Goal: Task Accomplishment & Management: Manage account settings

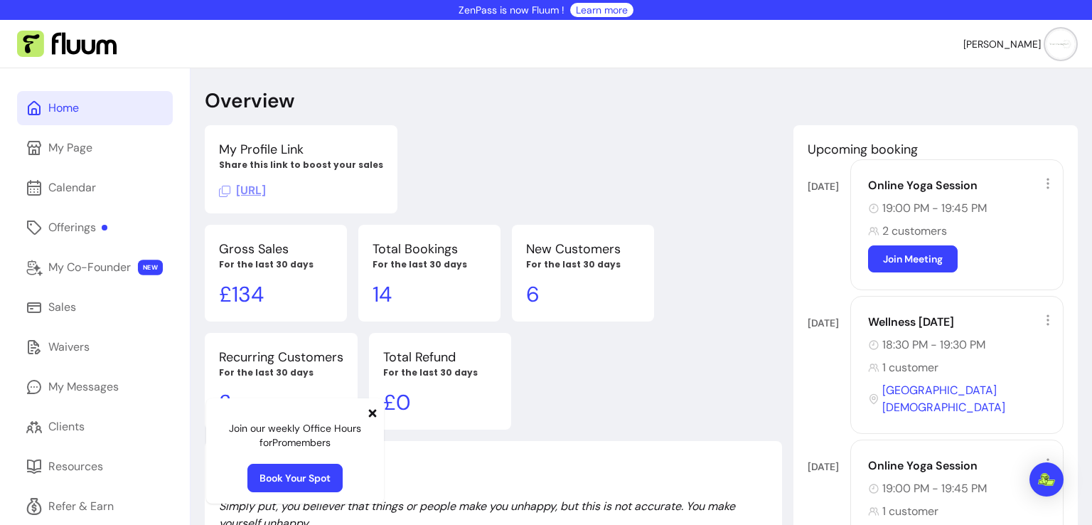
click at [374, 411] on icon at bounding box center [373, 413] width 8 height 8
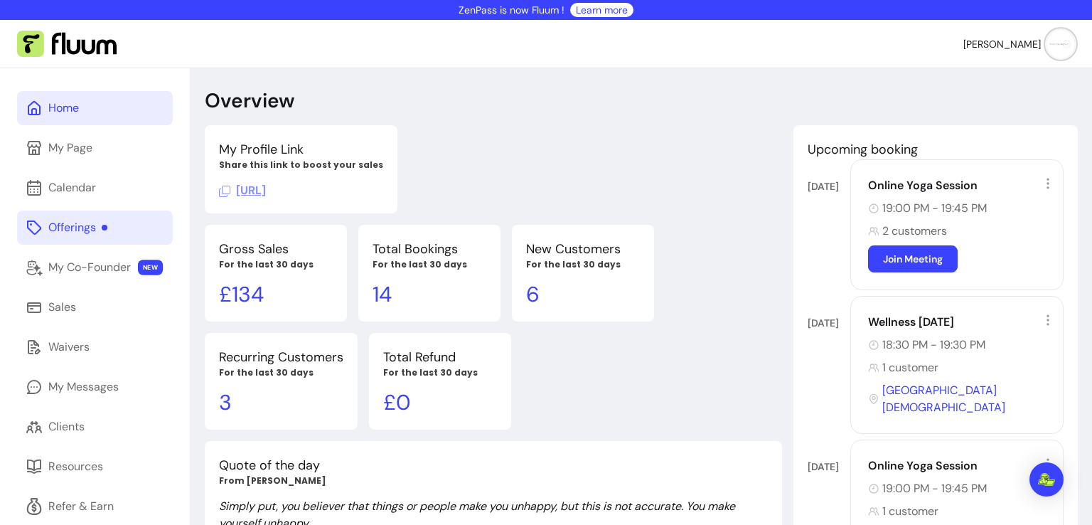
click at [68, 240] on link "Offerings" at bounding box center [95, 227] width 156 height 34
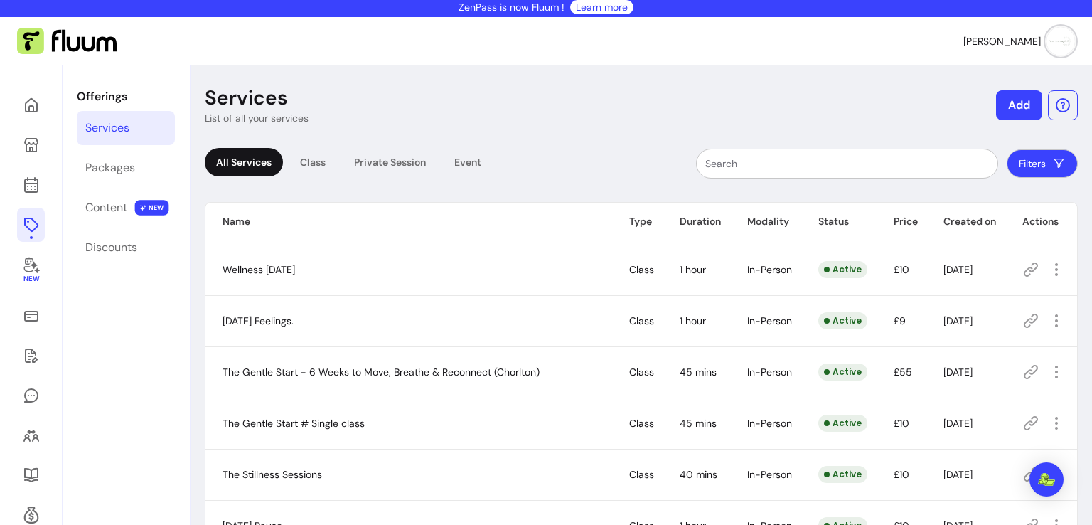
scroll to position [1, 0]
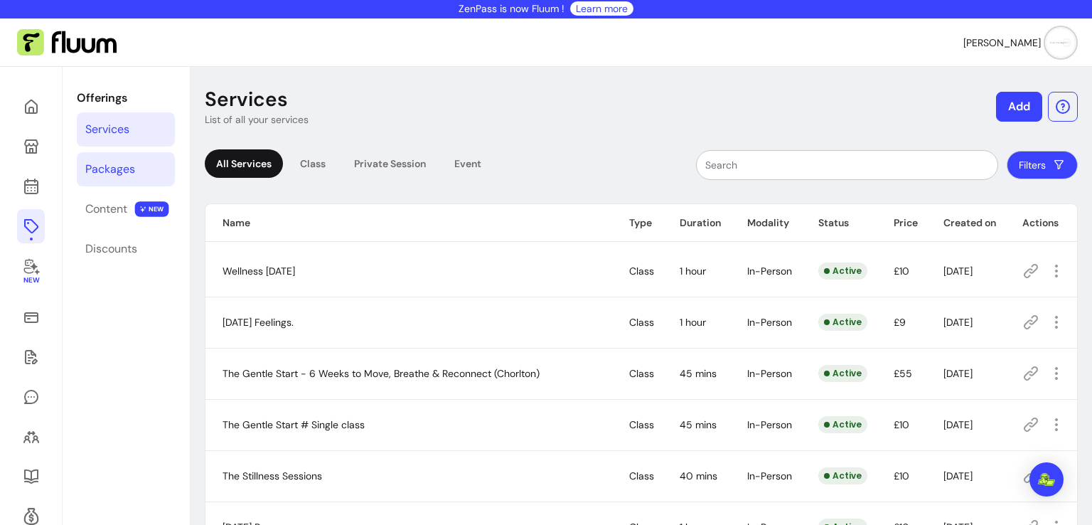
click at [124, 155] on link "Packages" at bounding box center [126, 169] width 98 height 34
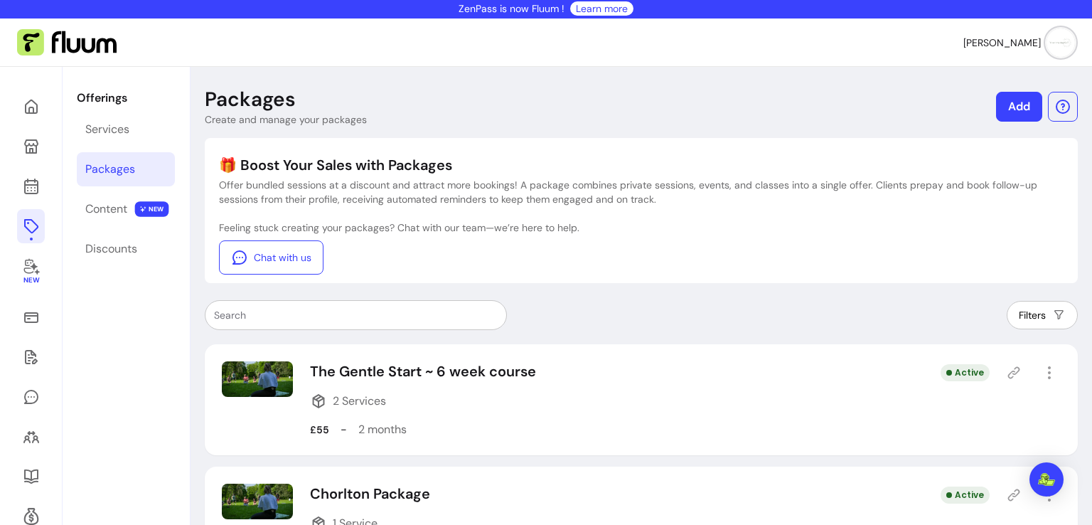
scroll to position [74, 0]
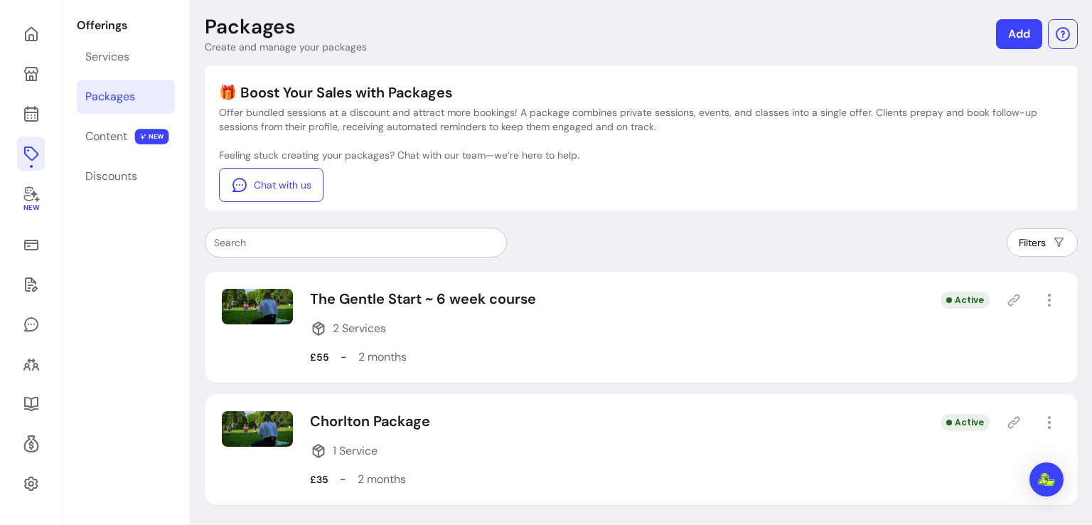
click at [621, 462] on div "Chorlton Package 1 Service £35 - 2 months Active" at bounding box center [641, 449] width 873 height 111
click at [1041, 418] on icon "button" at bounding box center [1049, 422] width 16 height 16
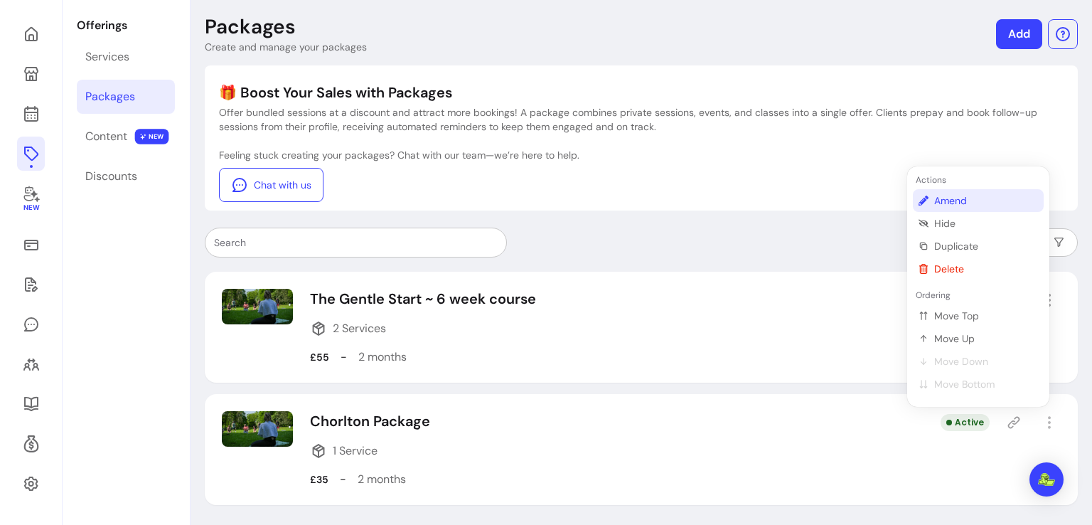
click at [976, 205] on span "Amend" at bounding box center [986, 200] width 104 height 14
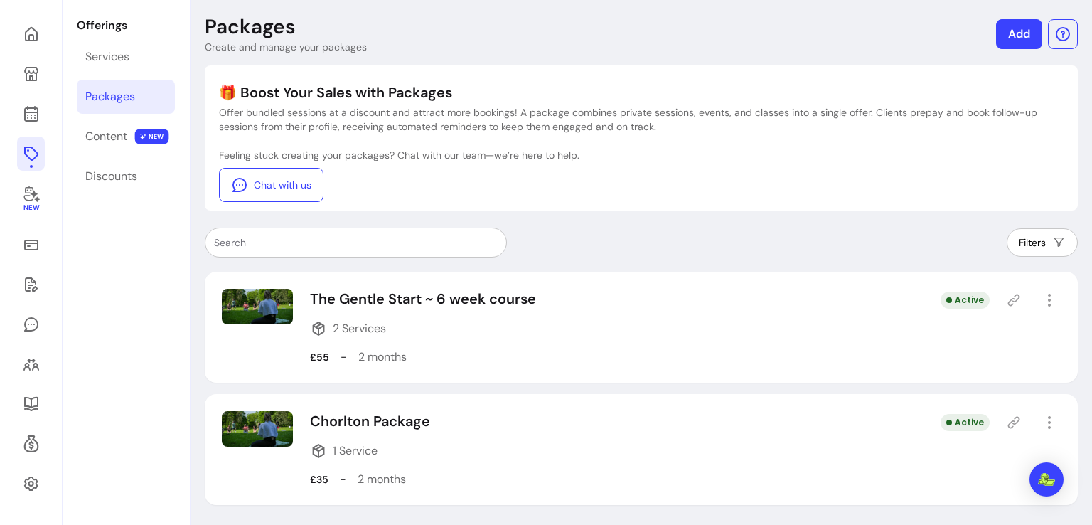
select select "***"
select select "******"
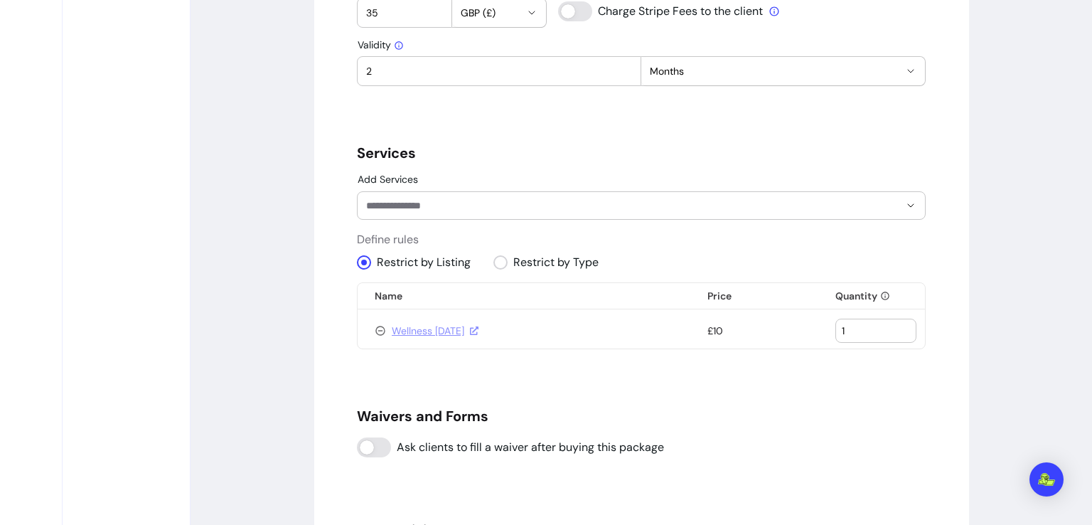
scroll to position [833, 0]
click at [899, 322] on input "2" at bounding box center [876, 329] width 68 height 14
click at [899, 322] on input "3" at bounding box center [876, 329] width 68 height 14
type input "4"
click at [899, 322] on input "4" at bounding box center [876, 329] width 68 height 14
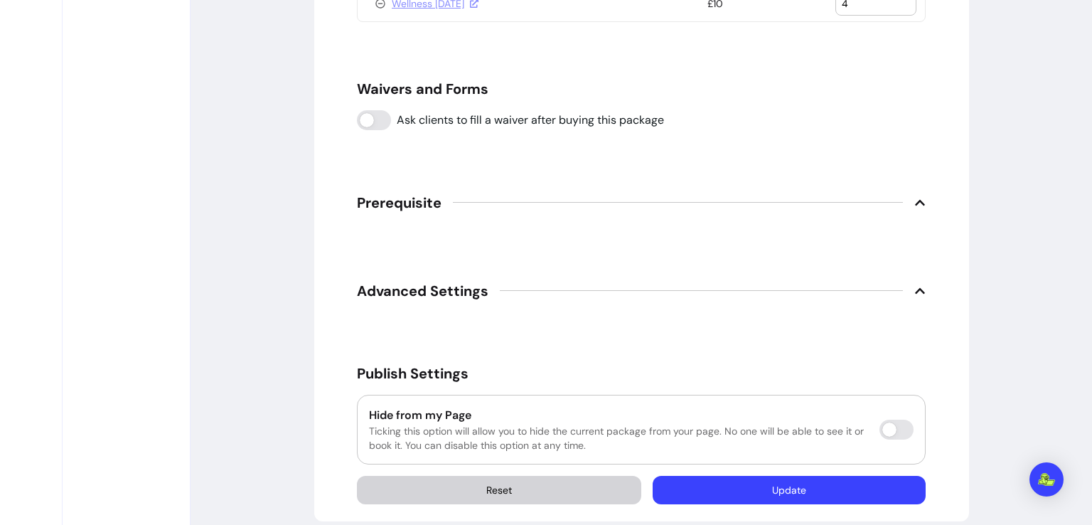
scroll to position [1173, 0]
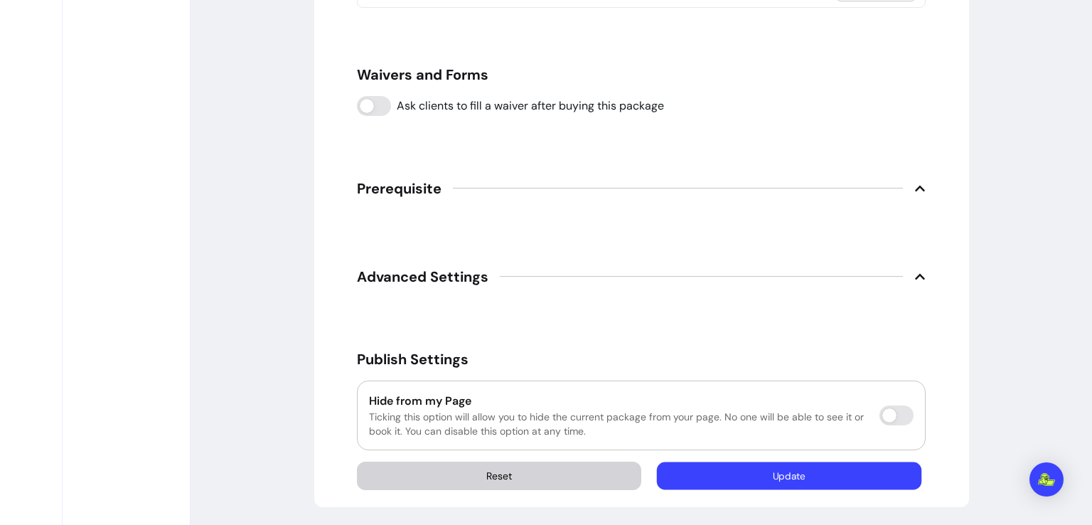
click at [848, 466] on button "Update" at bounding box center [789, 475] width 265 height 28
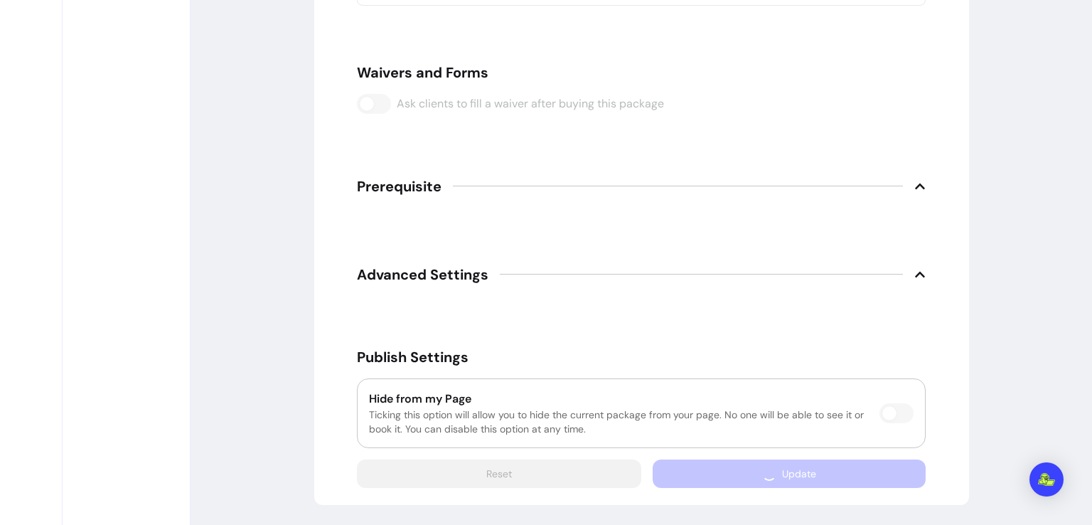
scroll to position [1133, 0]
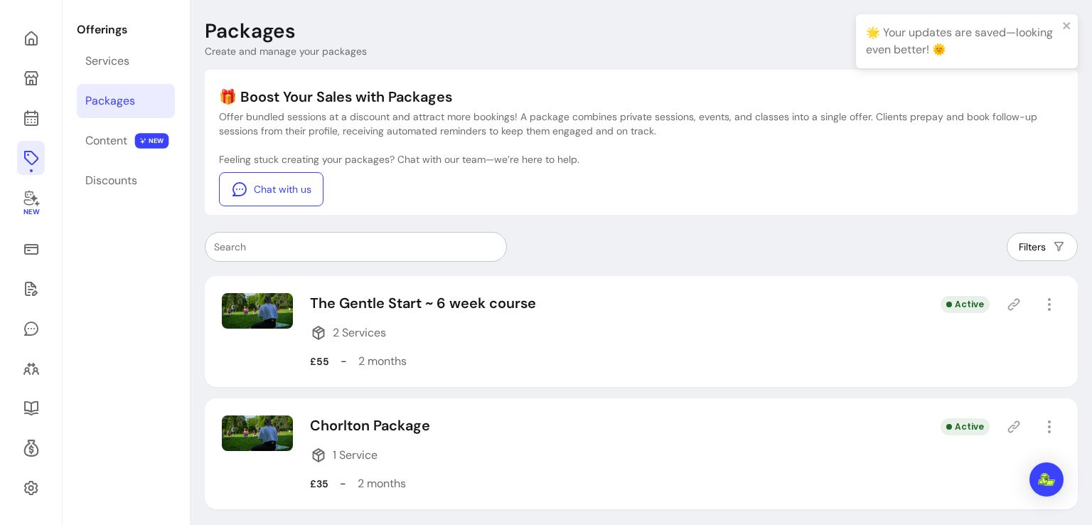
scroll to position [68, 0]
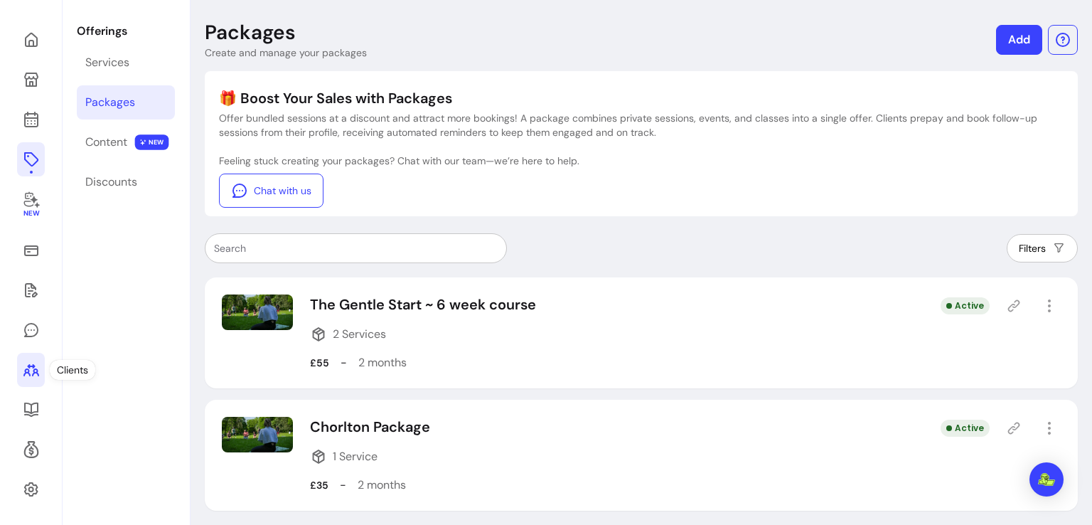
click at [27, 385] on link at bounding box center [31, 370] width 28 height 34
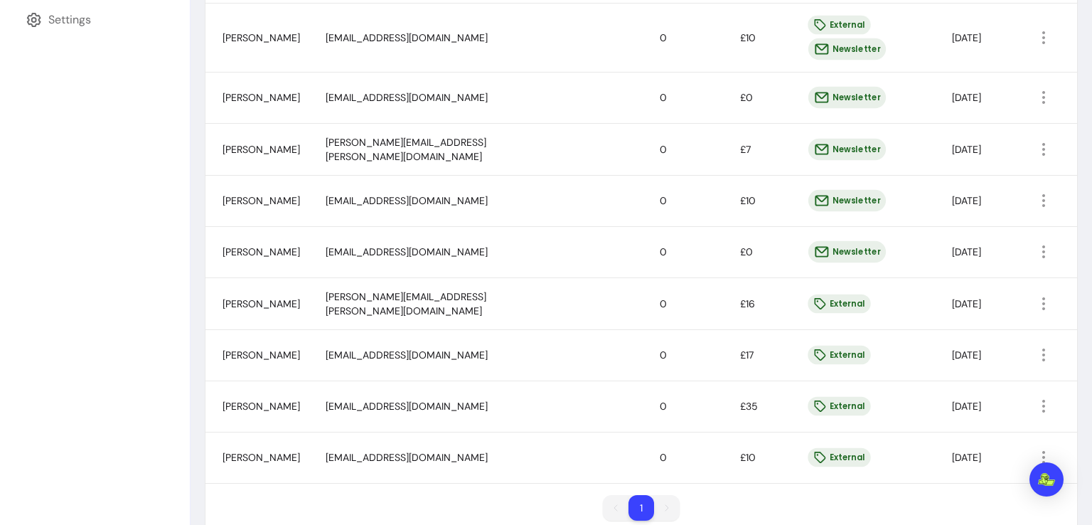
scroll to position [533, 0]
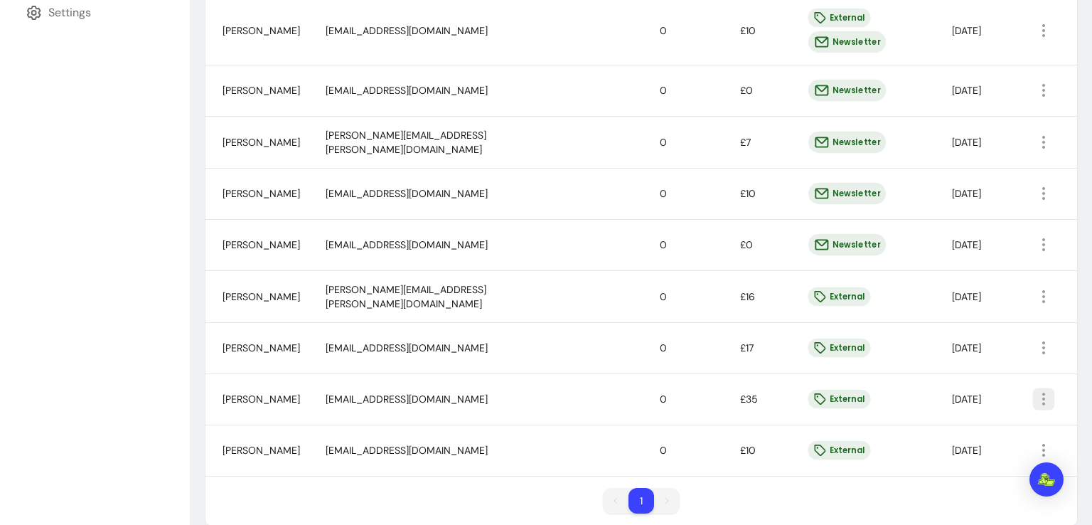
click at [1035, 390] on icon "button" at bounding box center [1043, 398] width 16 height 16
click at [988, 409] on span "Amend" at bounding box center [979, 411] width 104 height 14
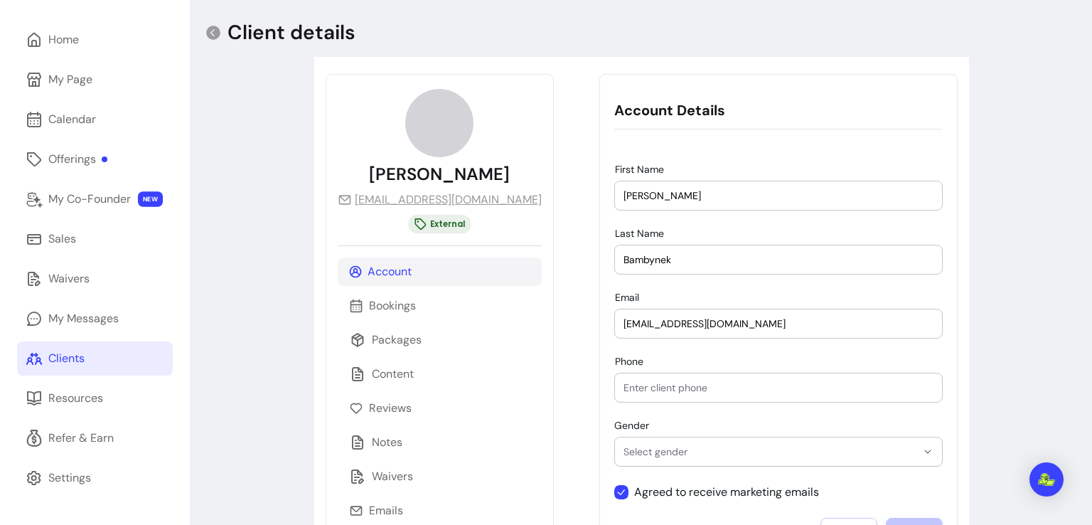
scroll to position [148, 0]
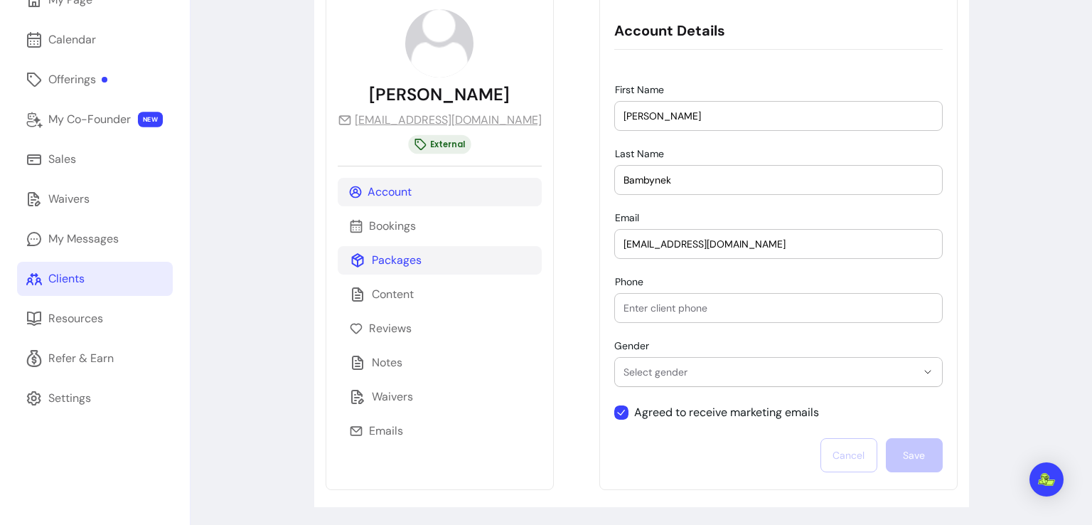
click at [390, 253] on p "Packages" at bounding box center [397, 260] width 50 height 17
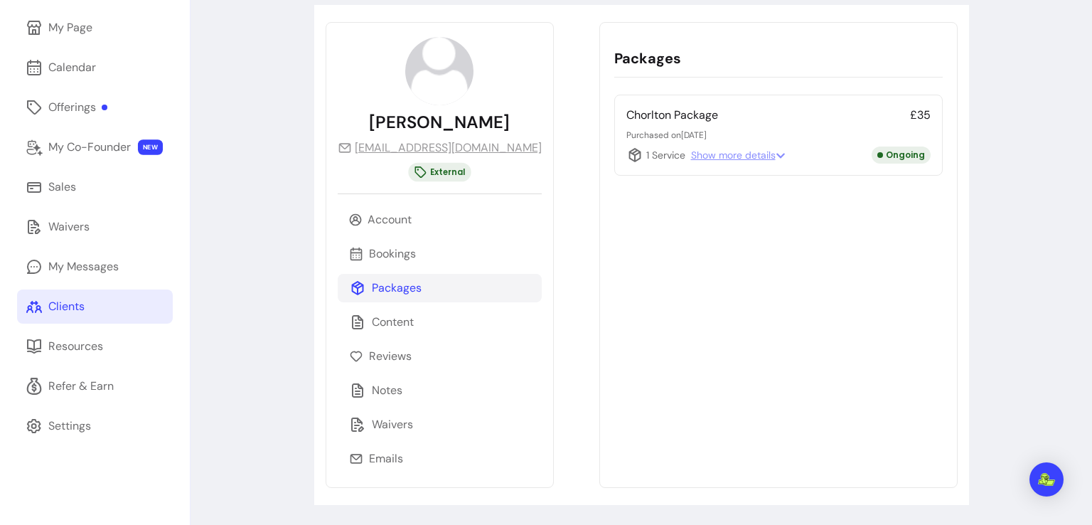
scroll to position [119, 0]
click at [776, 157] on icon at bounding box center [781, 156] width 10 height 10
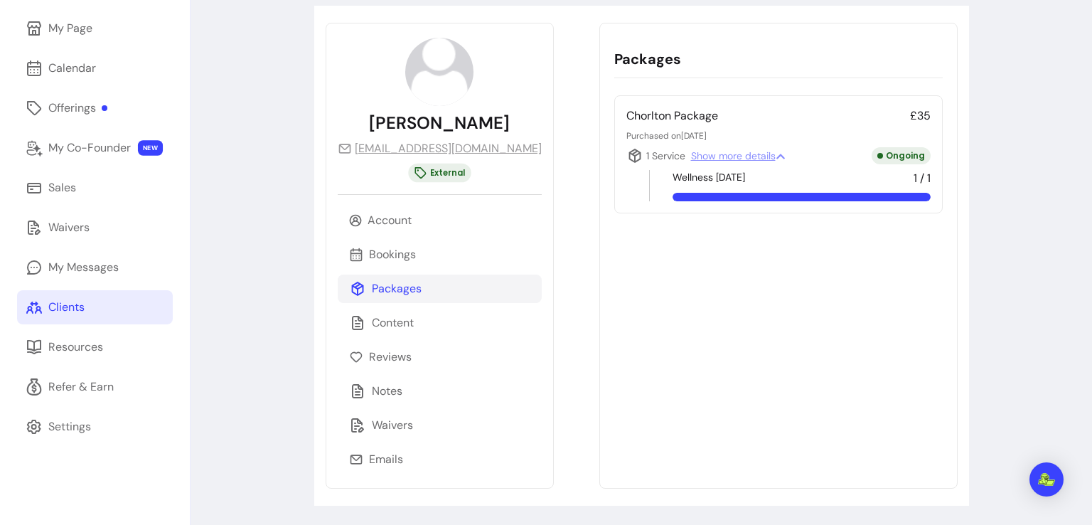
click at [776, 157] on icon at bounding box center [781, 156] width 10 height 10
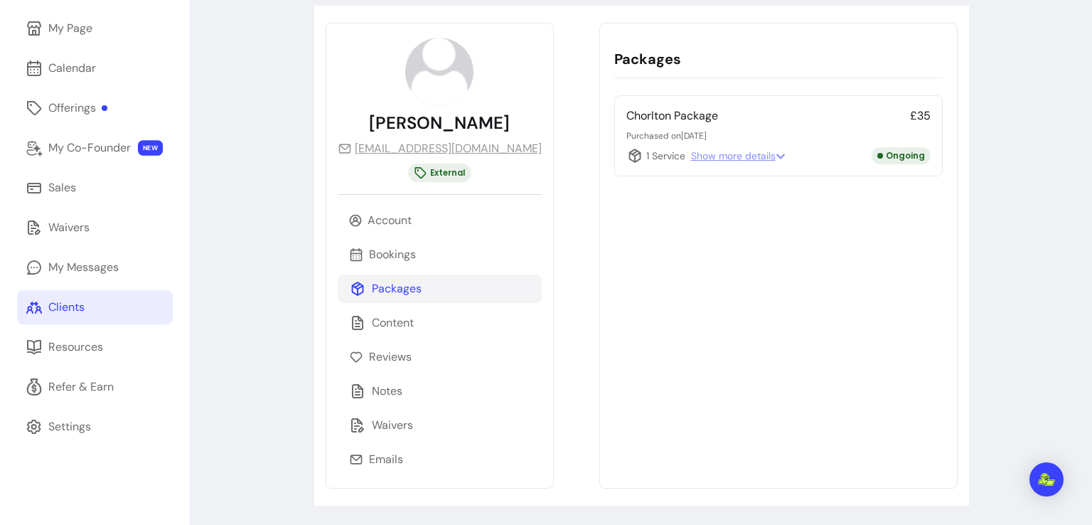
click at [691, 150] on span "Show more details" at bounding box center [738, 156] width 95 height 14
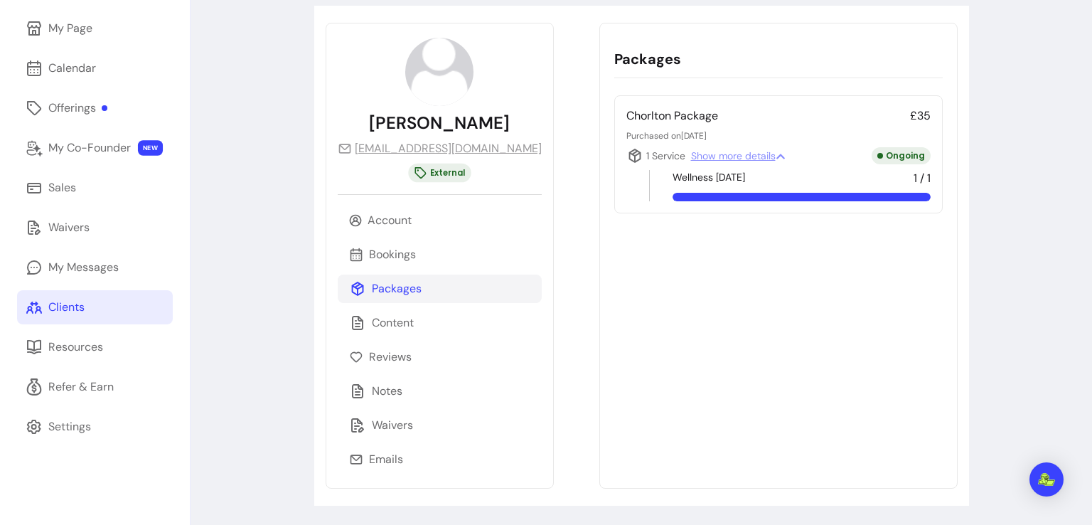
click at [673, 178] on span "Wellness [DATE]" at bounding box center [709, 178] width 73 height 17
click at [381, 257] on p "Bookings" at bounding box center [392, 254] width 47 height 17
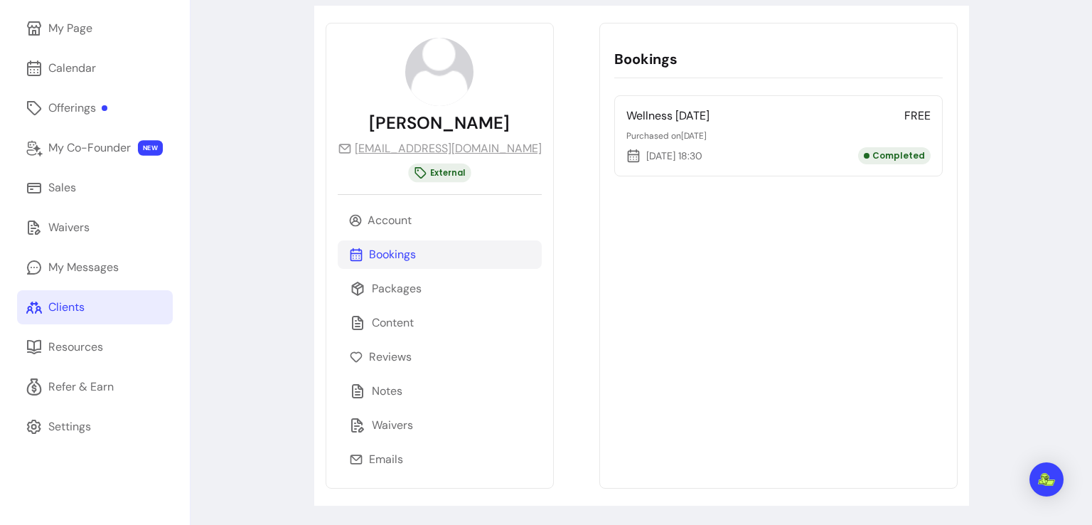
click at [424, 341] on div "Account Bookings Packages Content Reviews Notes Waivers Emails" at bounding box center [440, 339] width 204 height 267
click at [430, 319] on div "Content" at bounding box center [440, 323] width 204 height 28
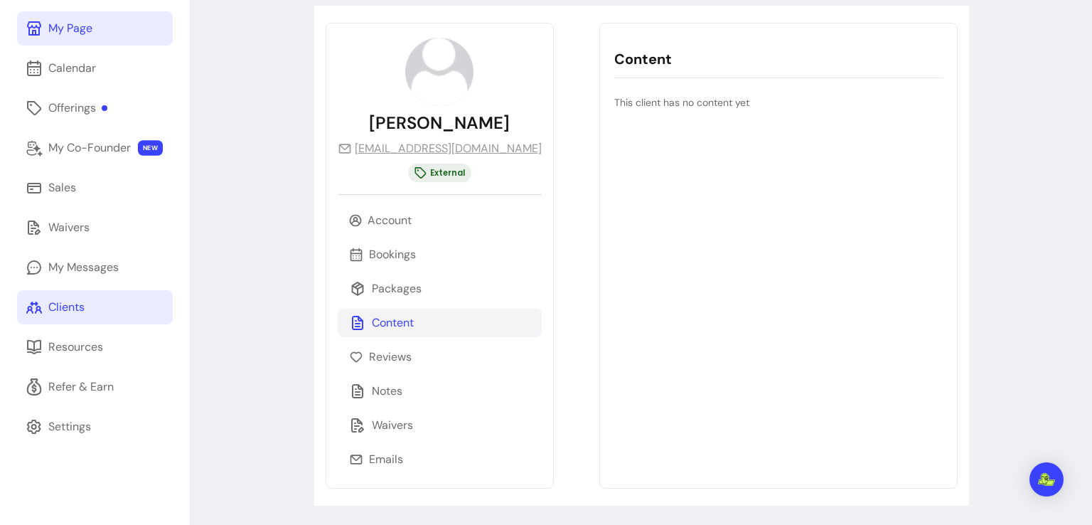
click at [87, 36] on link "My Page" at bounding box center [95, 28] width 156 height 34
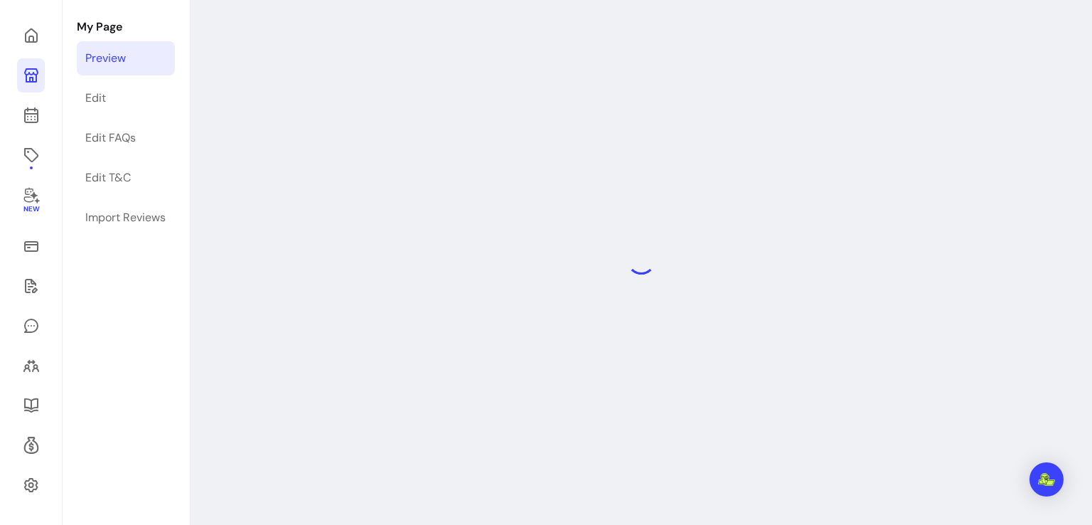
scroll to position [68, 0]
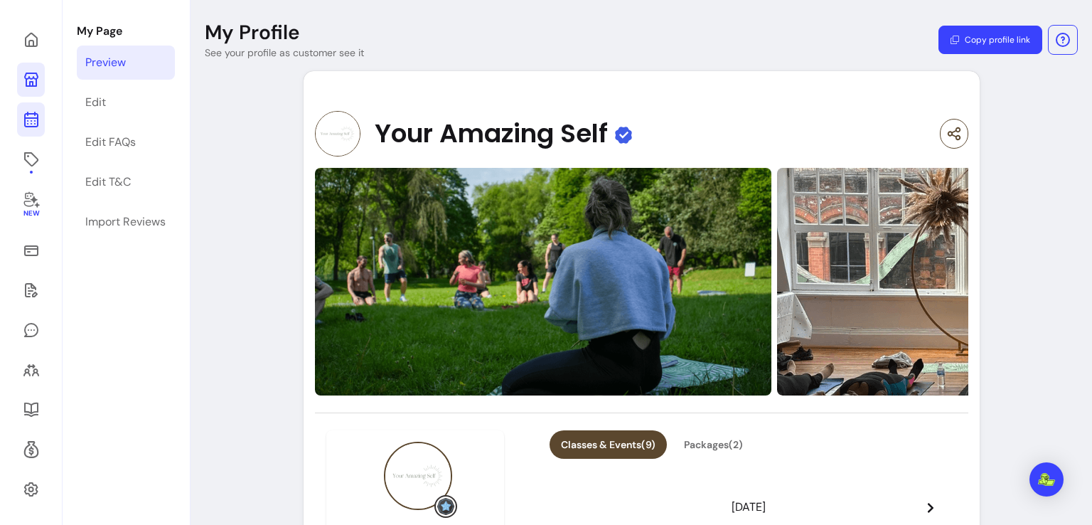
click at [27, 119] on icon at bounding box center [31, 119] width 17 height 17
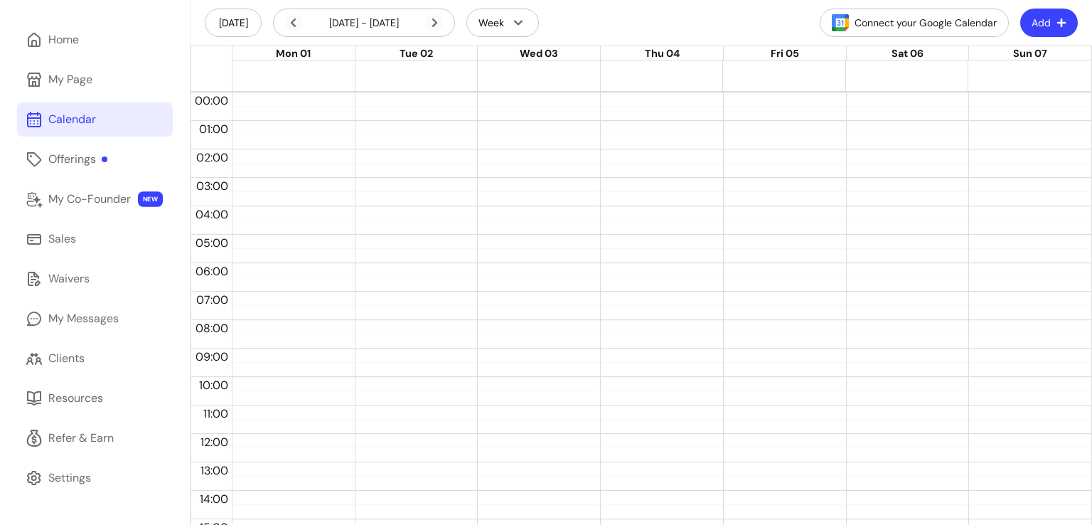
click at [43, 176] on div "Home My Page Calendar Offerings My Co-Founder NEW Sales Waivers My Messages Cli…" at bounding box center [95, 388] width 190 height 776
click at [68, 142] on link "Offerings" at bounding box center [95, 159] width 156 height 34
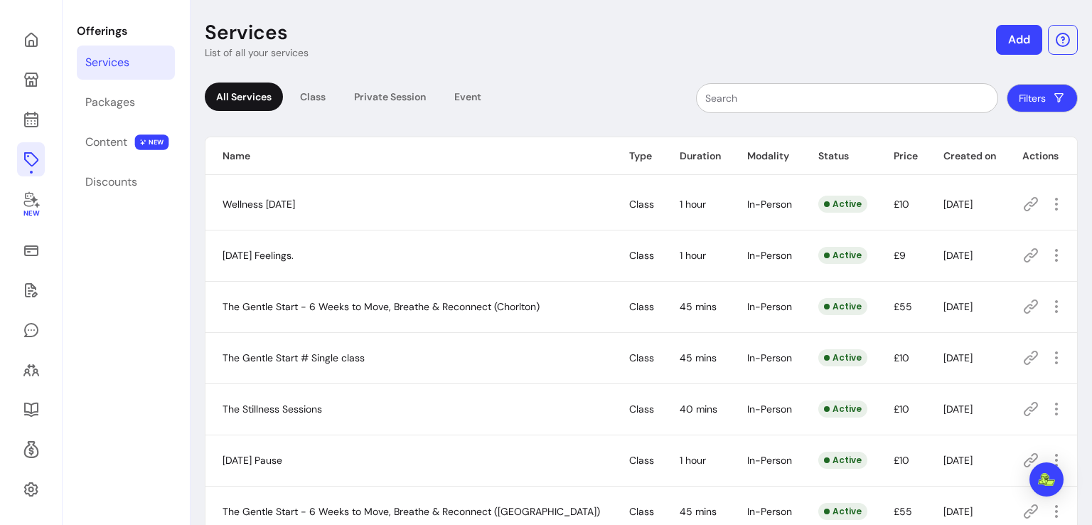
scroll to position [72, 0]
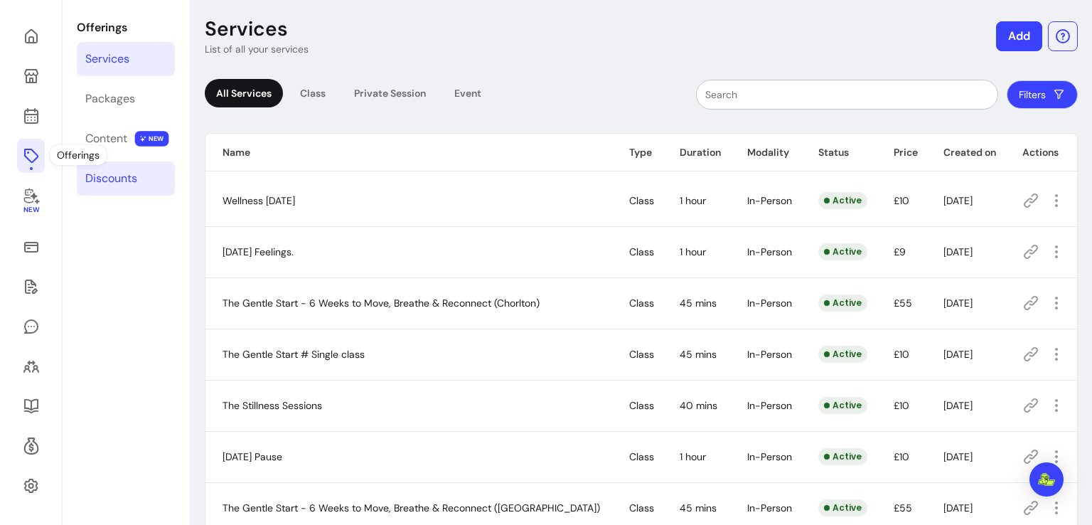
click at [119, 177] on div "Discounts" at bounding box center [111, 178] width 52 height 17
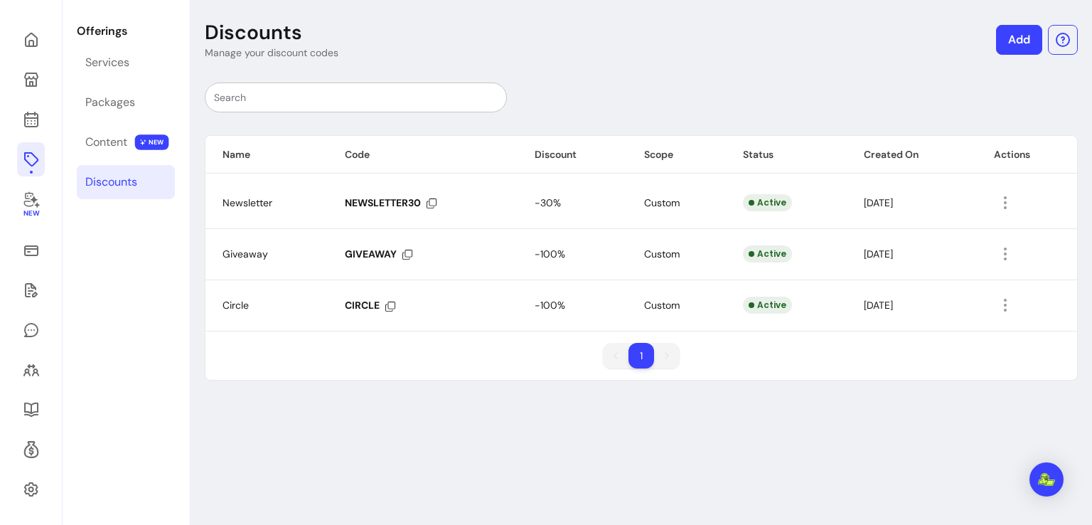
click at [1000, 47] on link "Add" at bounding box center [1019, 40] width 46 height 30
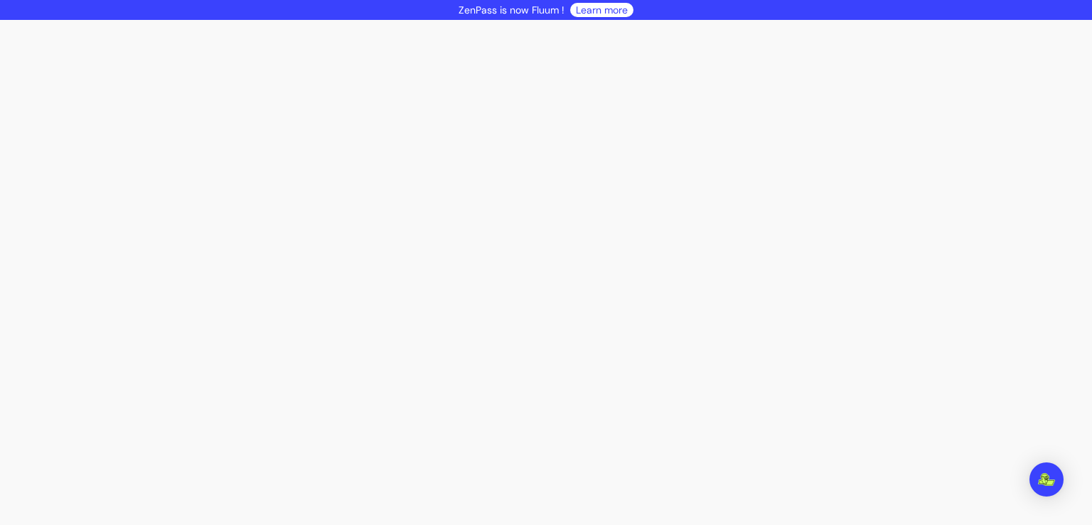
select select "****"
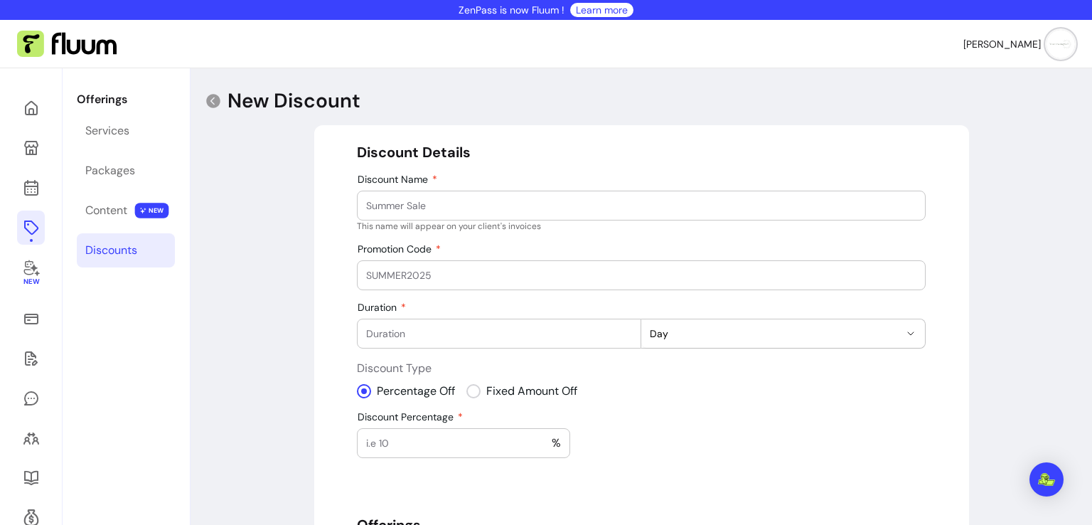
click at [535, 201] on input "Discount Name" at bounding box center [641, 205] width 550 height 14
type input "KRIS"
click at [472, 282] on div at bounding box center [641, 275] width 550 height 28
type input "KRIS"
click at [472, 319] on div at bounding box center [499, 333] width 266 height 28
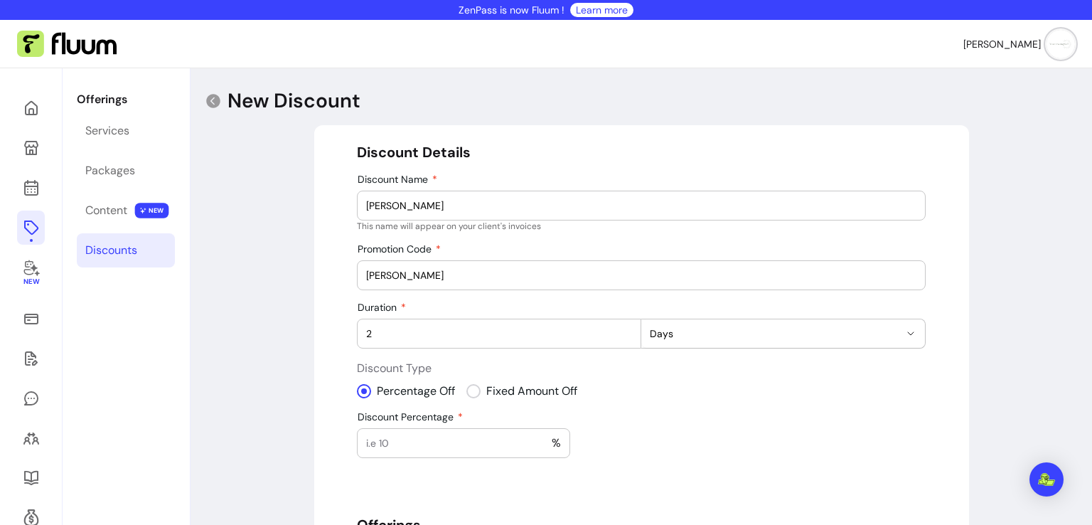
type input "2"
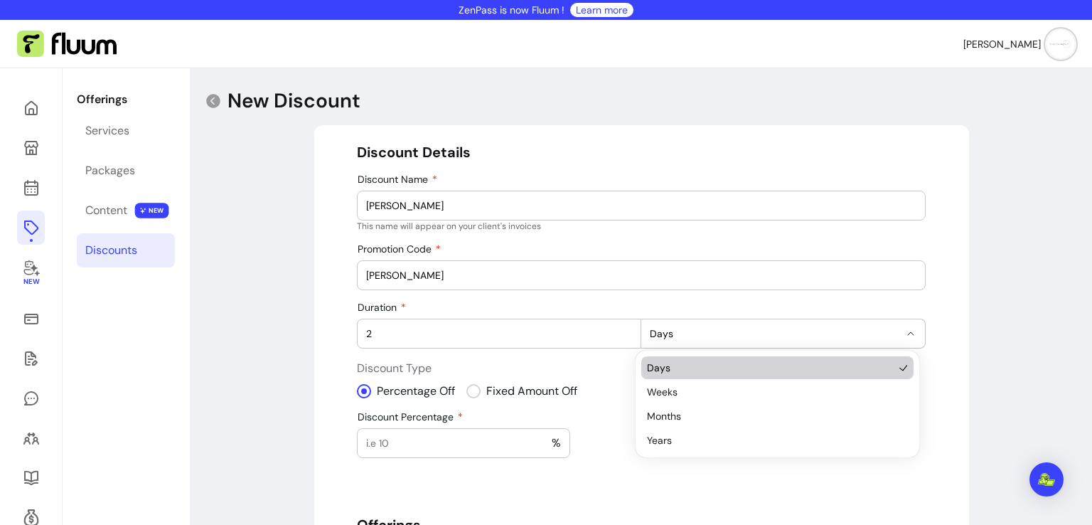
click at [913, 331] on button "Days" at bounding box center [783, 333] width 284 height 28
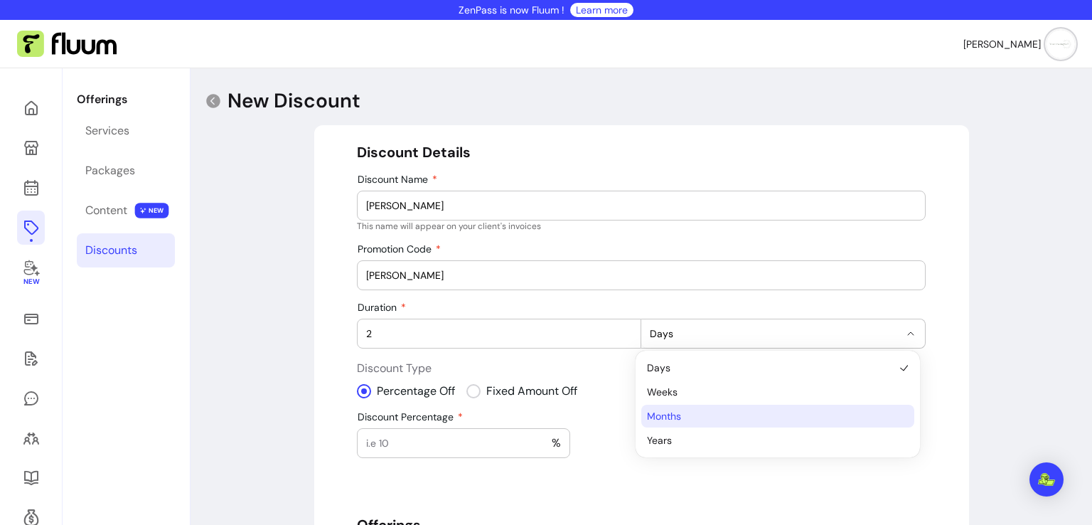
click at [833, 415] on span "Months" at bounding box center [770, 416] width 247 height 14
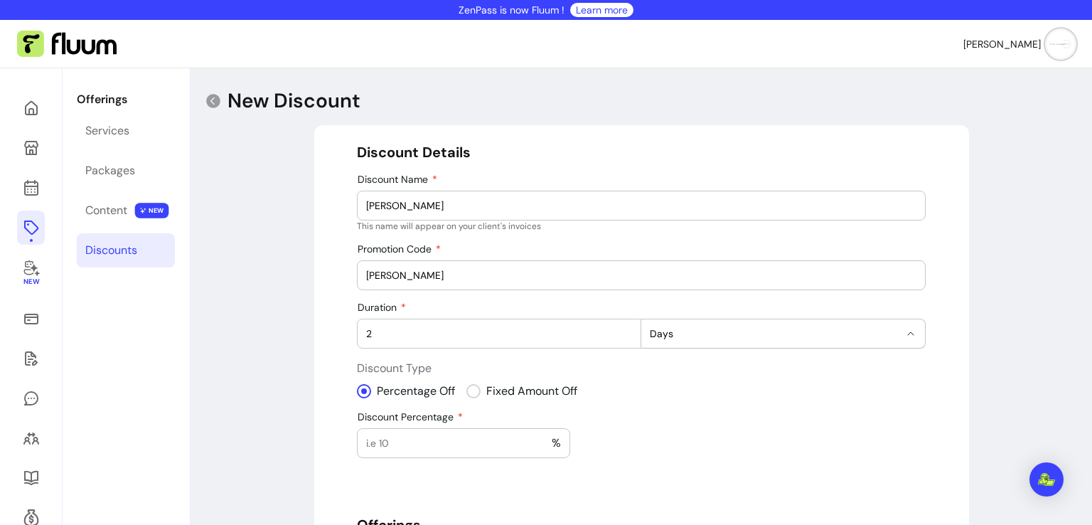
select select "******"
click at [458, 452] on div "%" at bounding box center [463, 443] width 195 height 28
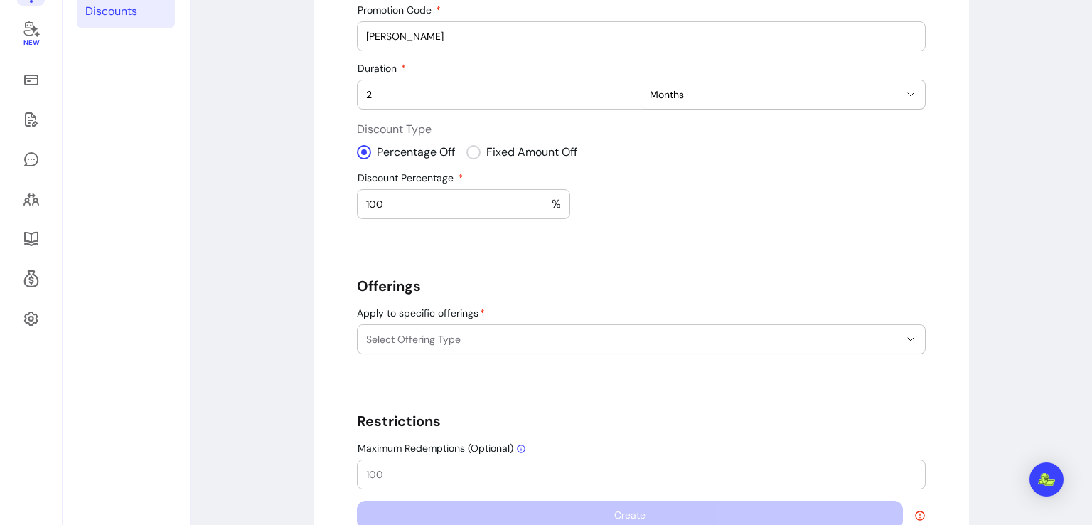
scroll to position [250, 0]
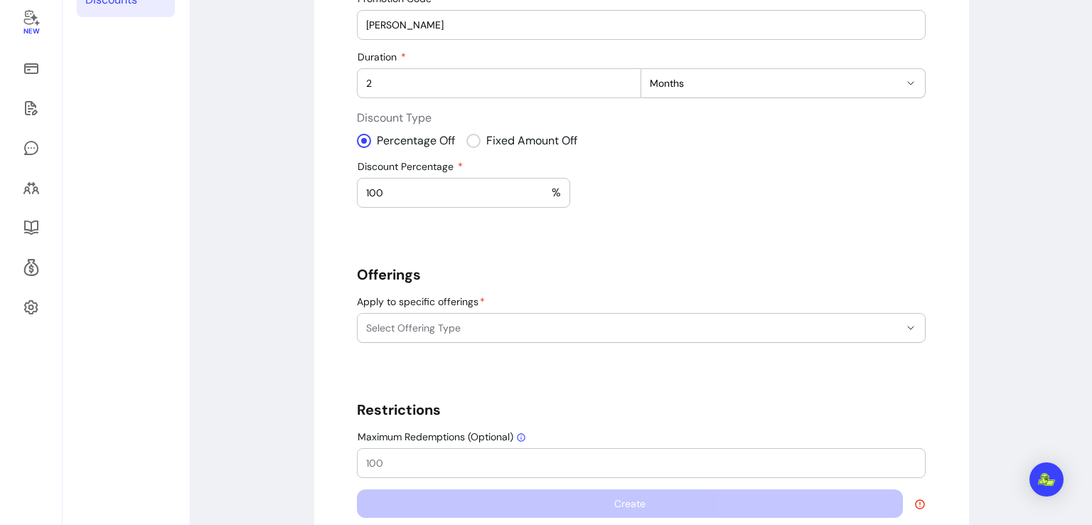
type input "100"
click at [789, 326] on span "Select Offering Type" at bounding box center [632, 328] width 533 height 14
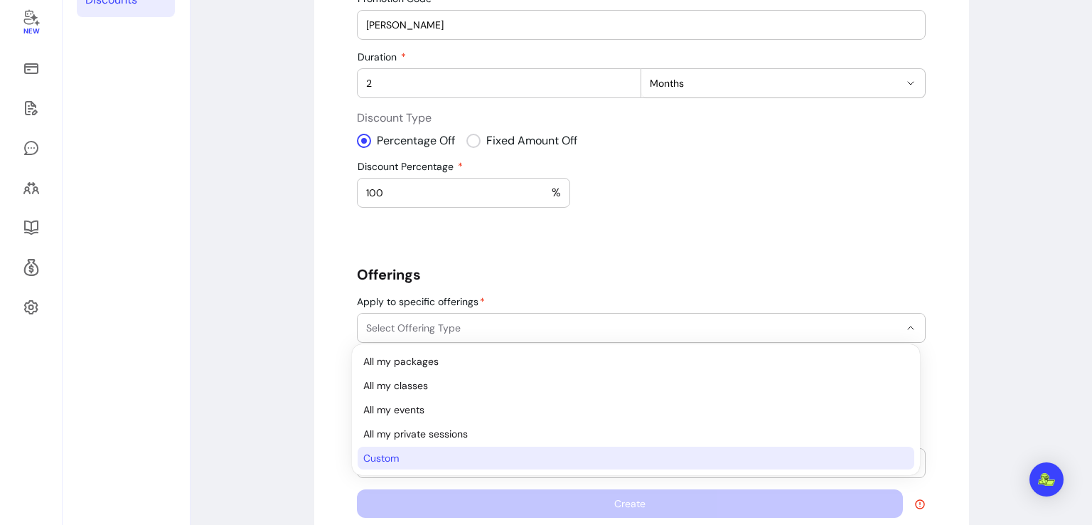
click at [666, 454] on span "Custom" at bounding box center [628, 458] width 530 height 14
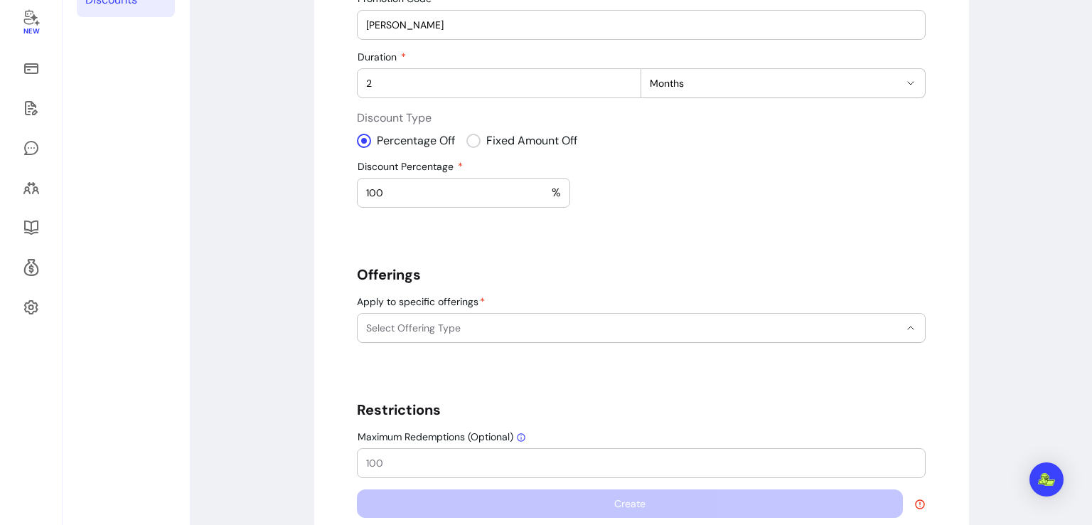
select select "******"
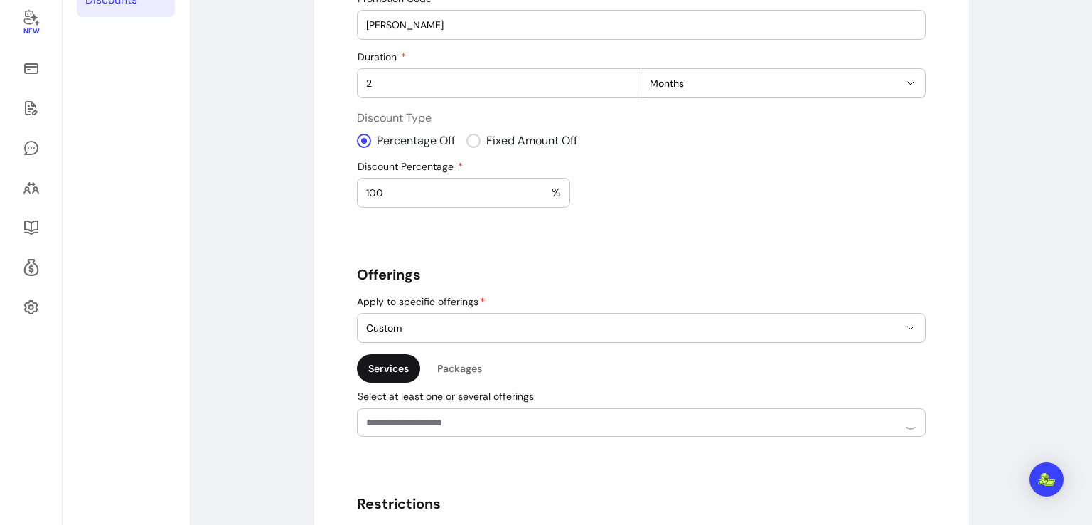
scroll to position [28, 0]
click at [678, 435] on div "**********" at bounding box center [641, 252] width 569 height 720
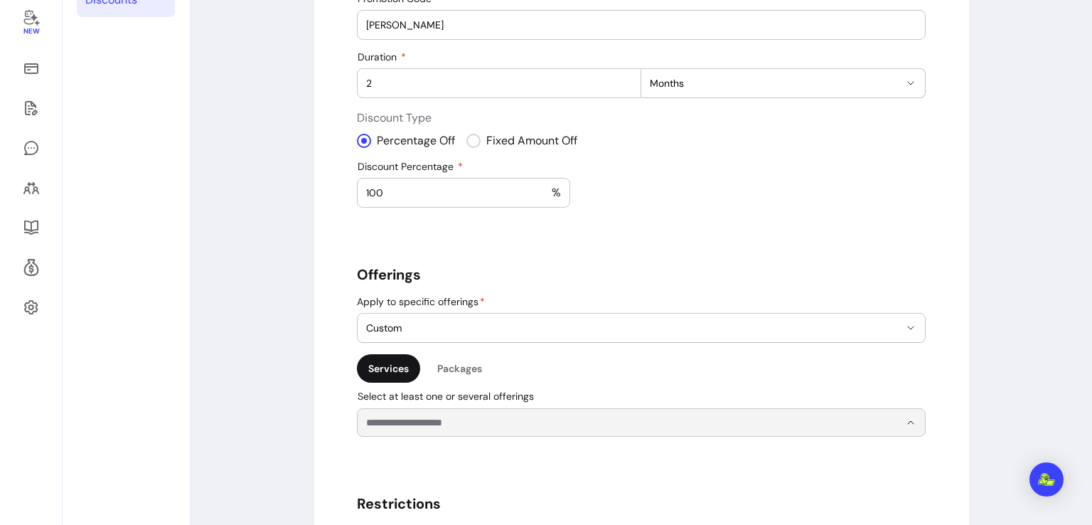
click at [677, 427] on input "Select at least one or several offerings" at bounding box center [621, 422] width 511 height 14
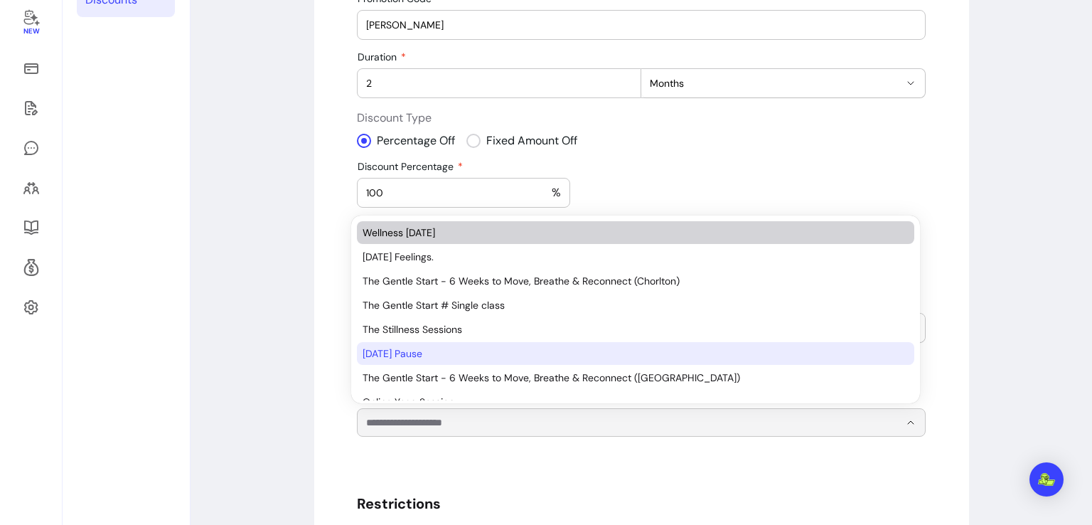
click at [738, 232] on span "Wellness [DATE]" at bounding box center [629, 232] width 532 height 14
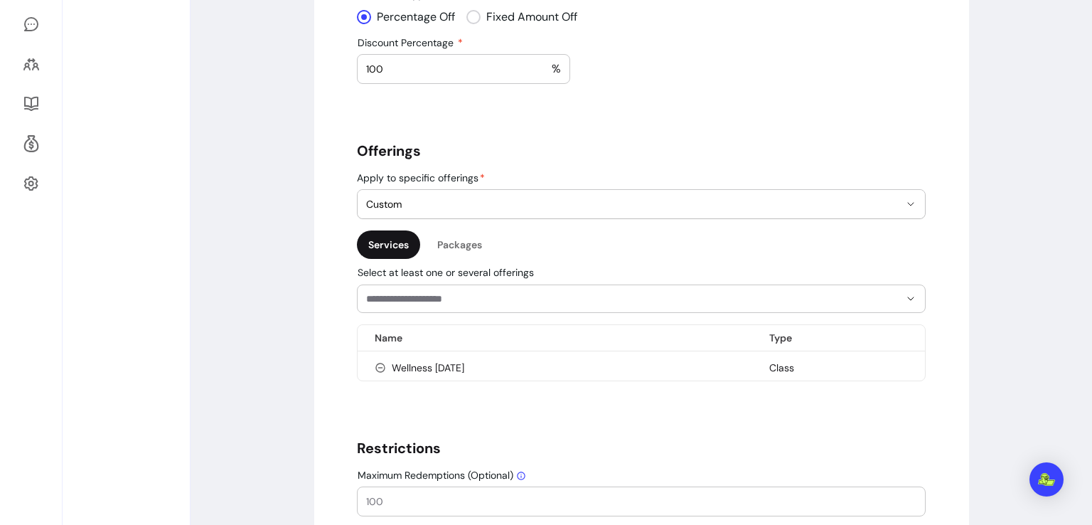
scroll to position [385, 0]
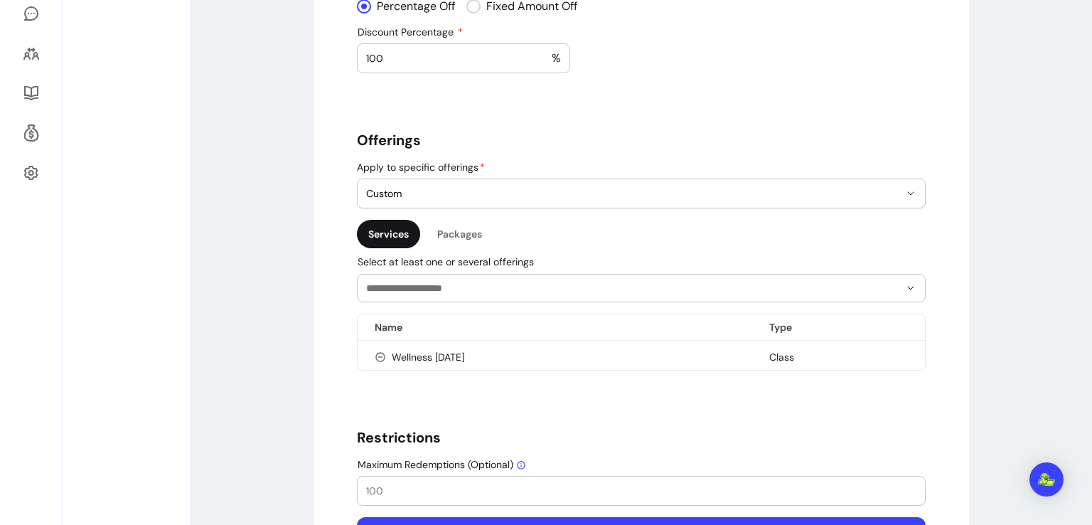
click at [616, 484] on input "Maximum Redemptions (Optional)" at bounding box center [641, 491] width 550 height 14
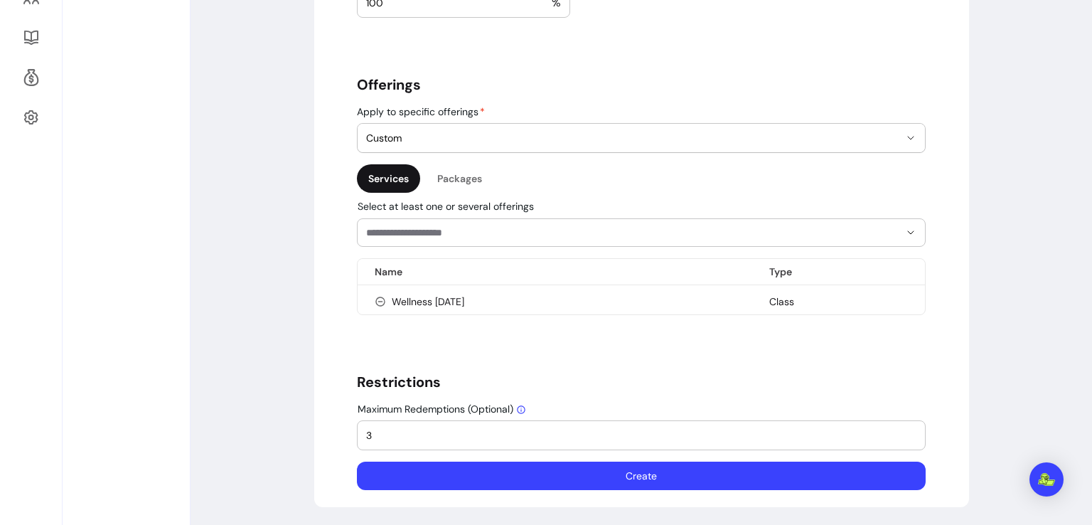
type input "3"
click at [743, 483] on button "Create" at bounding box center [641, 476] width 552 height 28
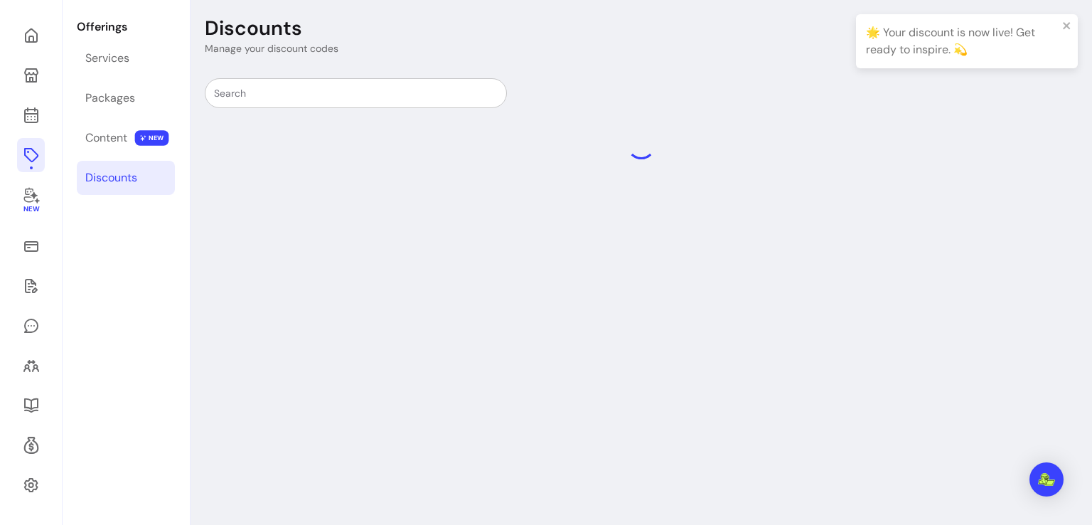
scroll to position [68, 0]
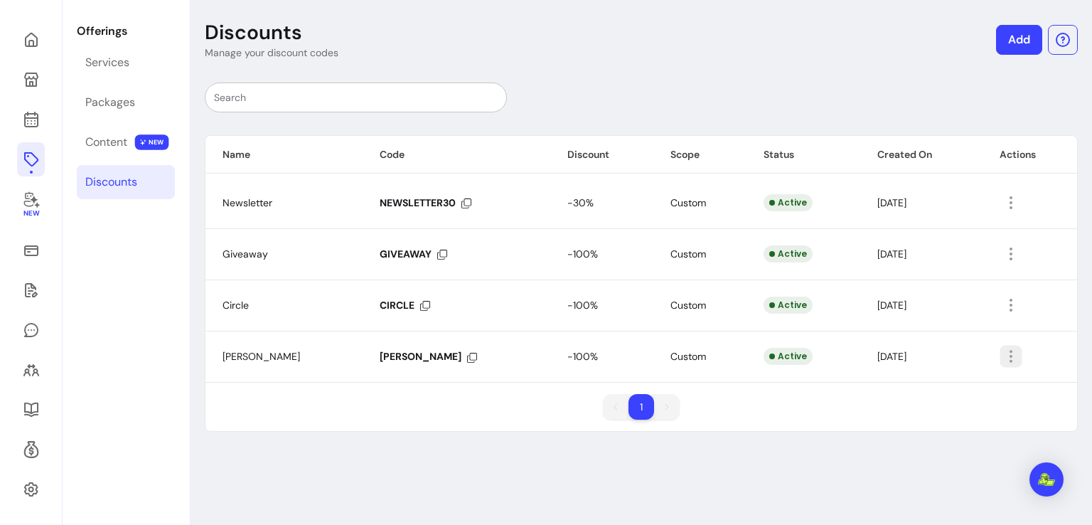
click at [1003, 361] on icon "button" at bounding box center [1011, 356] width 16 height 16
click at [966, 382] on span "Amend" at bounding box center [946, 388] width 104 height 14
select select "******"
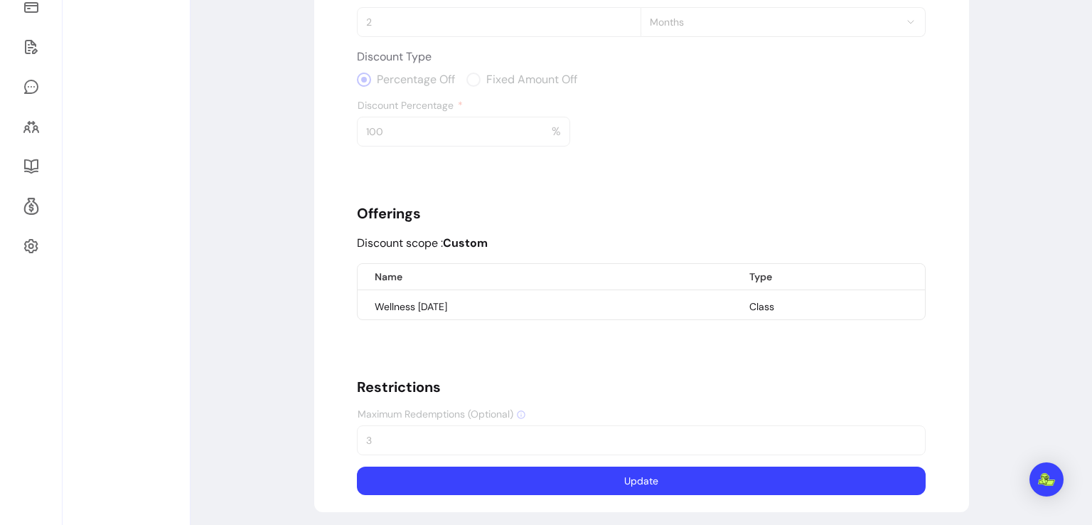
scroll to position [316, 0]
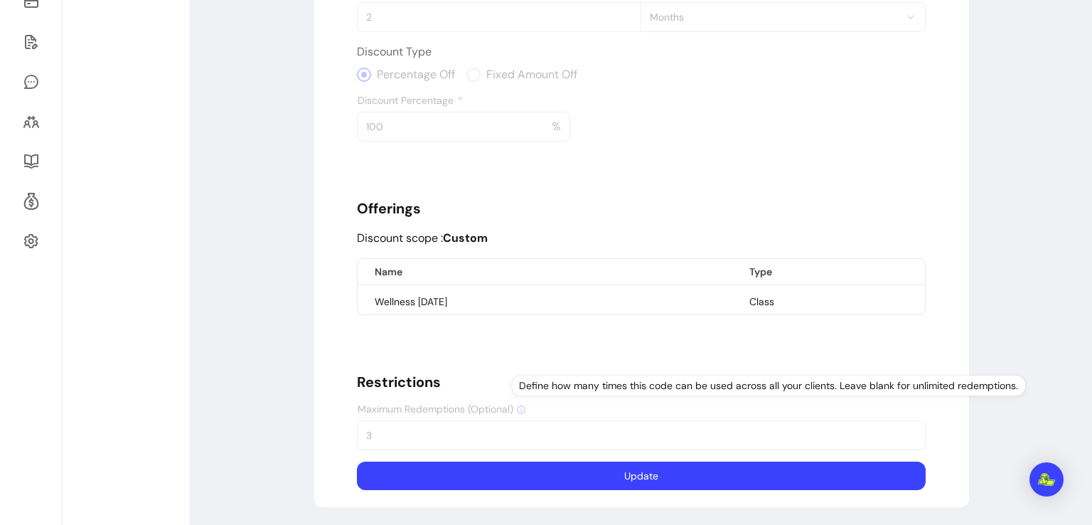
click at [517, 407] on icon at bounding box center [521, 410] width 10 height 10
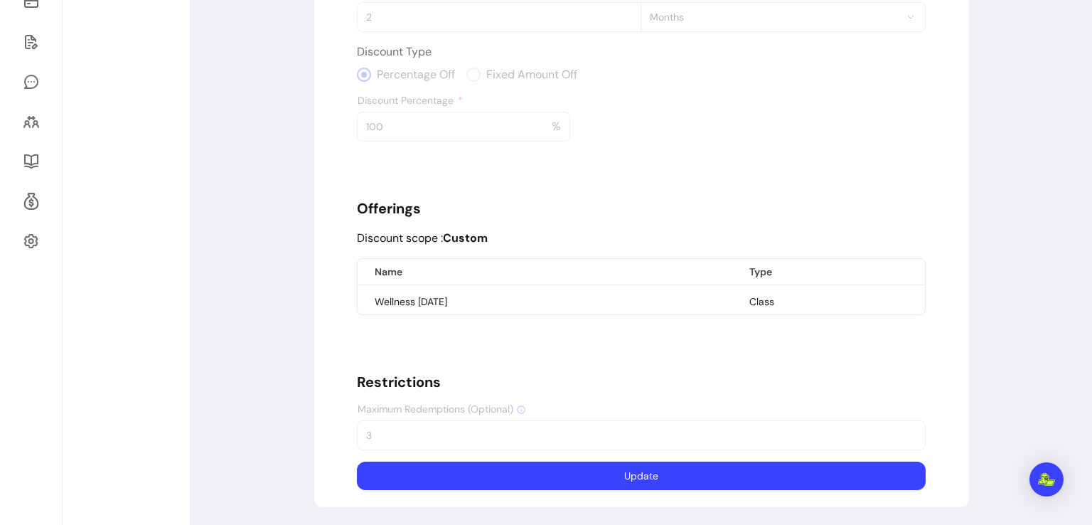
click at [517, 407] on icon at bounding box center [521, 410] width 10 height 10
click at [789, 470] on button "Update" at bounding box center [641, 476] width 552 height 28
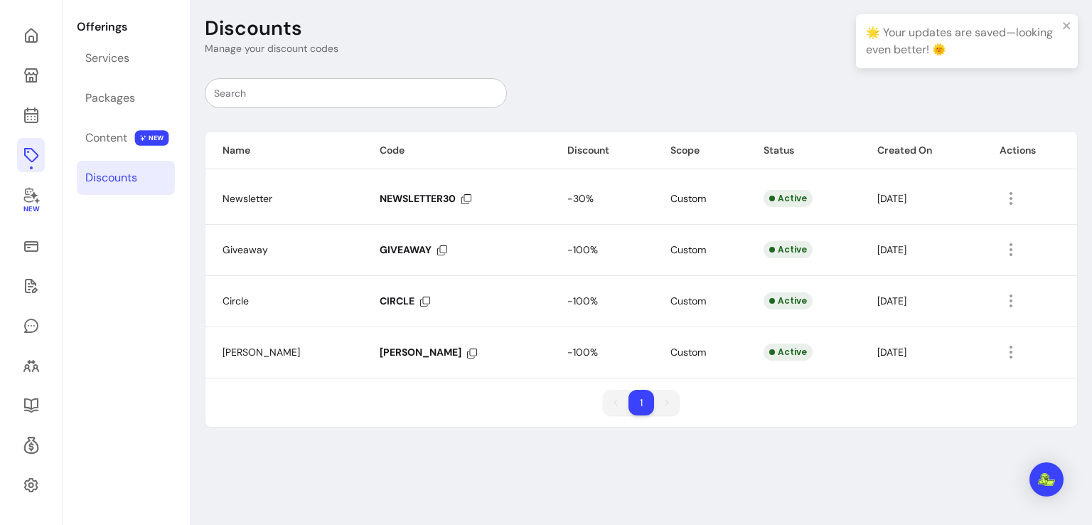
scroll to position [68, 0]
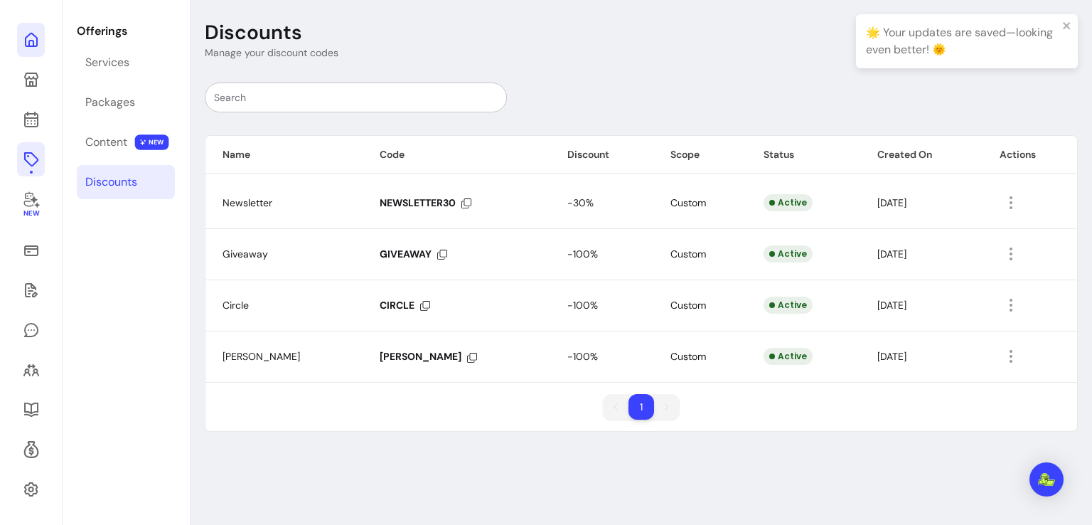
click at [27, 43] on icon at bounding box center [31, 39] width 17 height 17
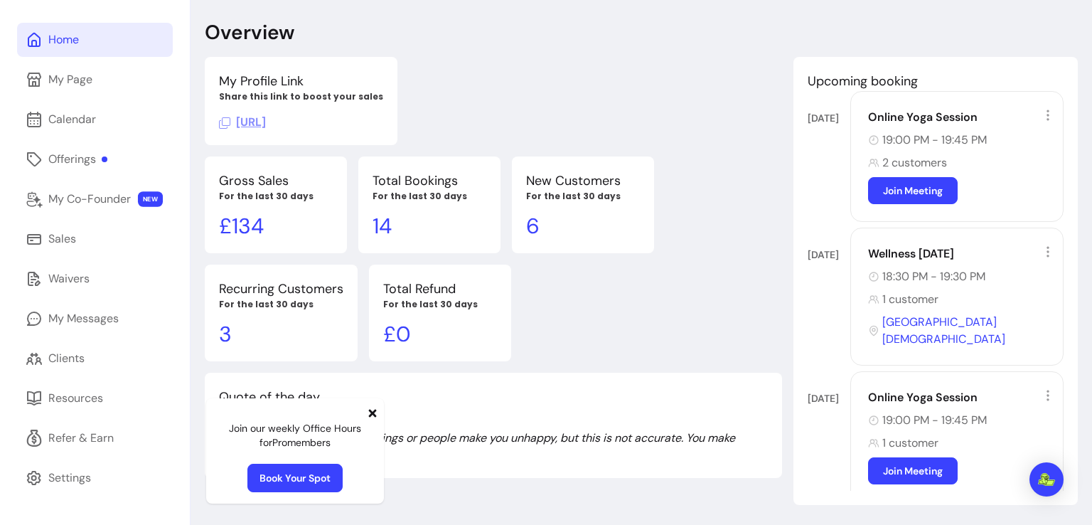
click at [266, 122] on span "[URL]" at bounding box center [242, 121] width 47 height 15
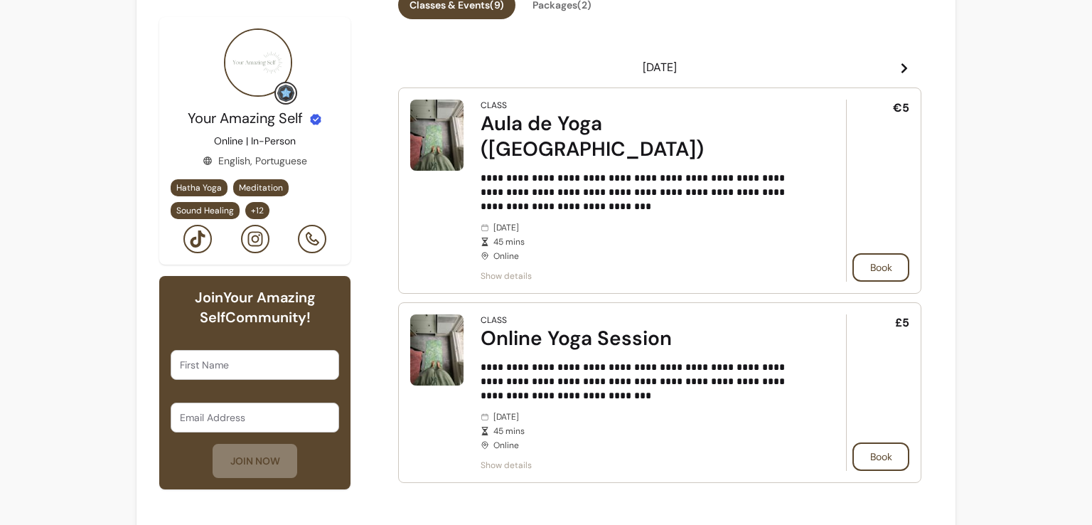
scroll to position [412, 0]
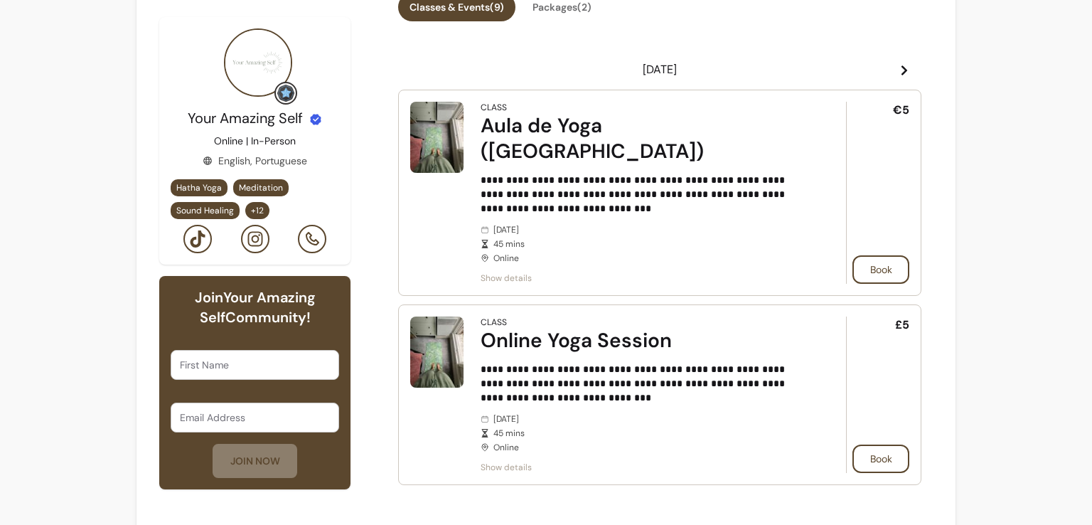
click at [902, 68] on icon at bounding box center [905, 70] width 6 height 10
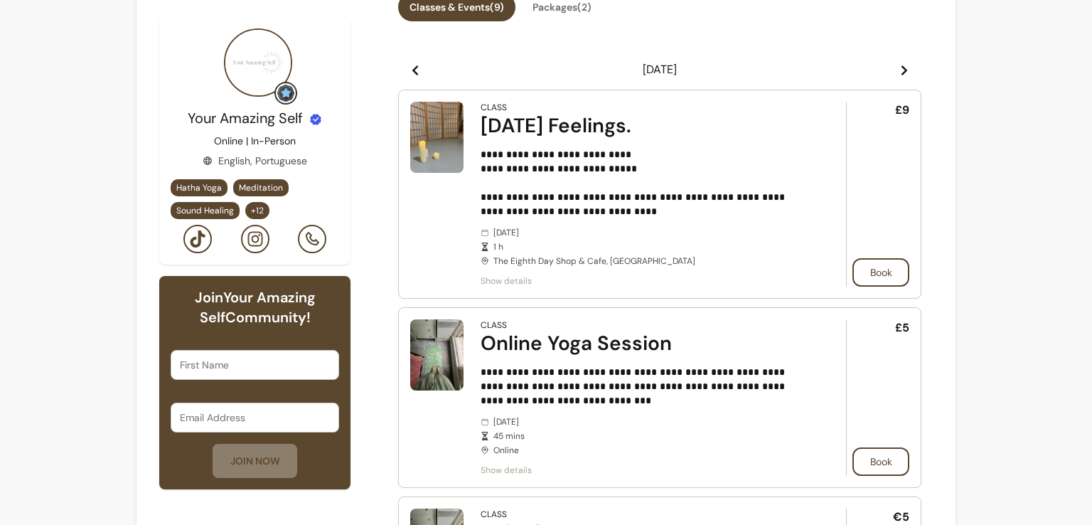
click at [902, 70] on icon at bounding box center [905, 70] width 6 height 10
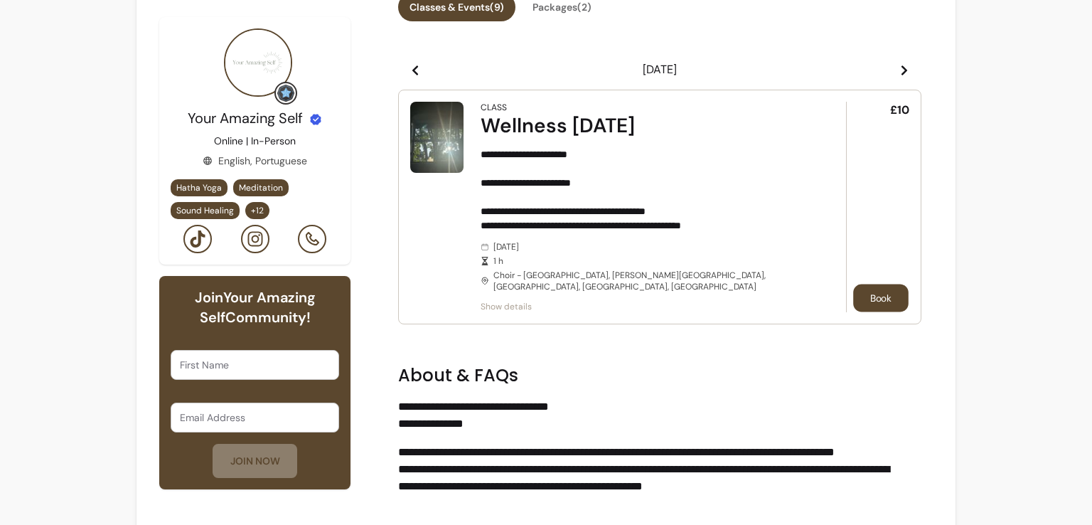
click at [873, 285] on button "Book" at bounding box center [880, 298] width 55 height 28
